Goal: Task Accomplishment & Management: Use online tool/utility

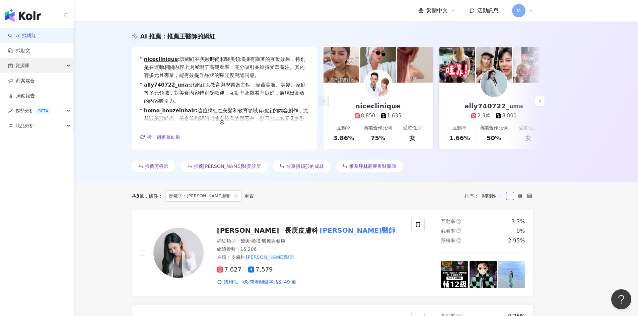
click at [64, 67] on div "資源庫" at bounding box center [36, 65] width 73 height 15
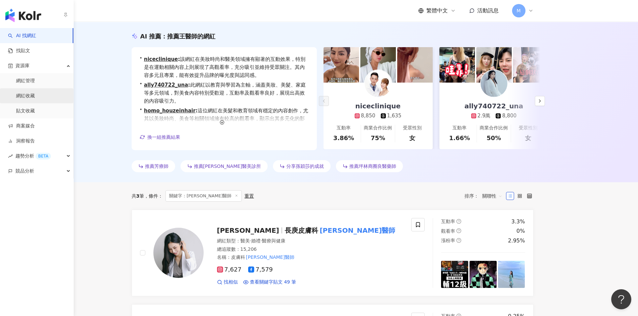
click at [35, 97] on link "網紅收藏" at bounding box center [25, 96] width 19 height 7
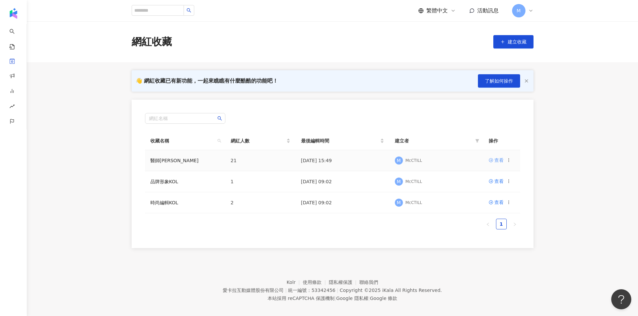
click at [491, 161] on icon at bounding box center [490, 160] width 5 height 5
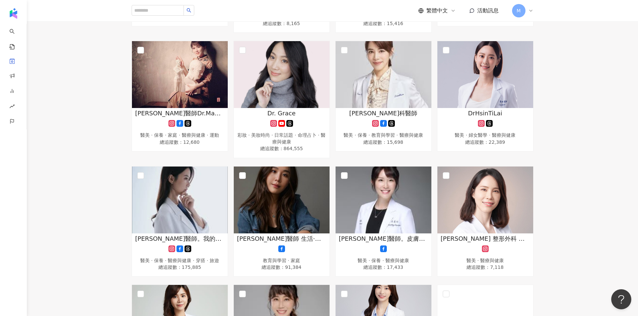
scroll to position [292, 0]
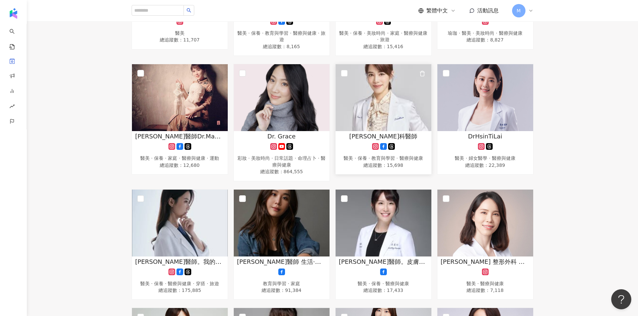
click at [388, 101] on img at bounding box center [383, 97] width 96 height 67
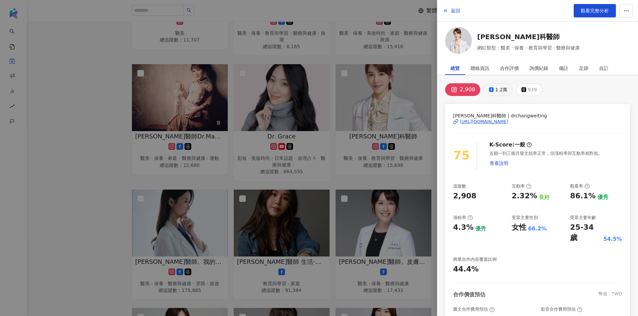
click at [497, 93] on div "1.2萬" at bounding box center [501, 89] width 12 height 9
click at [500, 123] on div "[URL][DOMAIN_NAME]" at bounding box center [484, 122] width 49 height 6
